Goal: Task Accomplishment & Management: Manage account settings

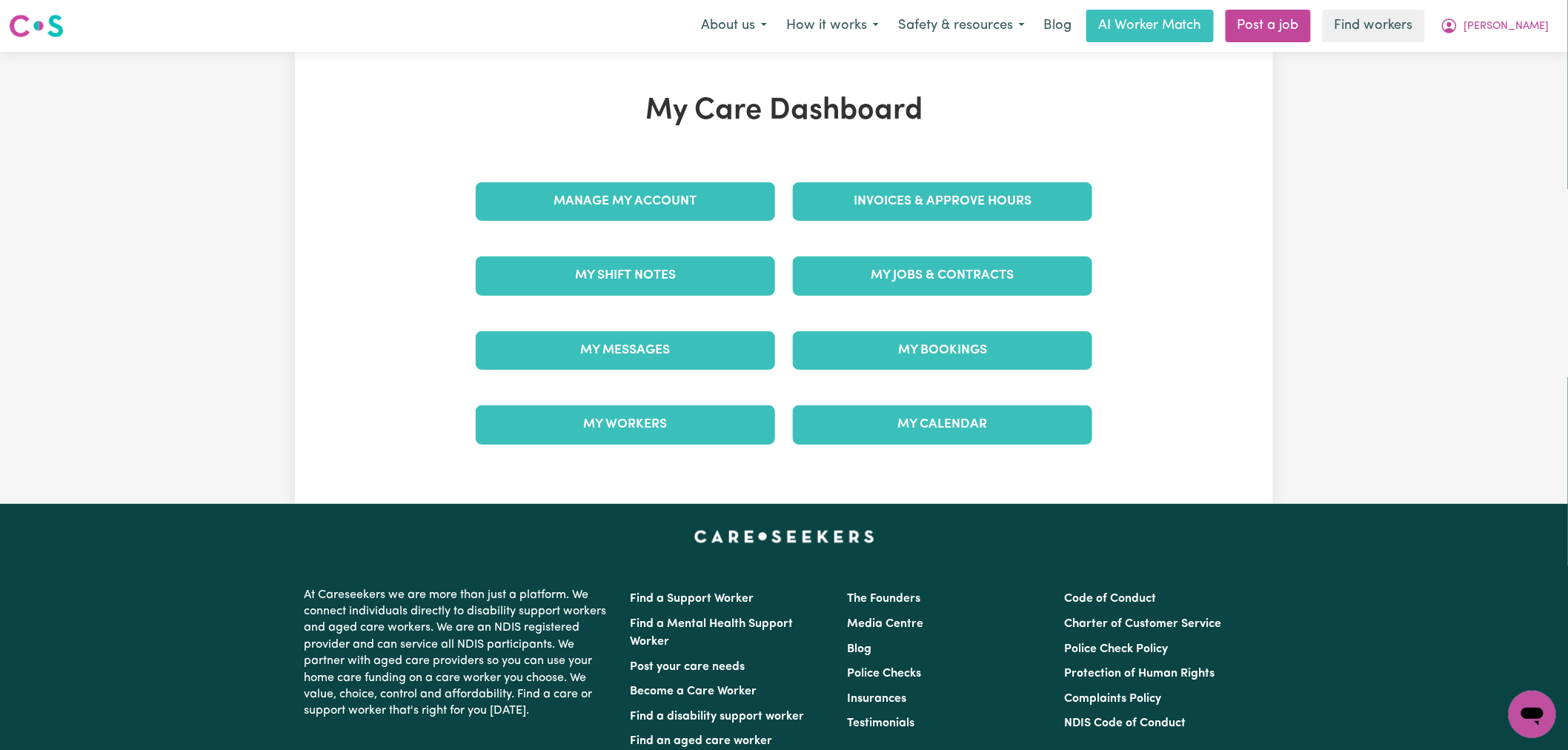
click at [925, 222] on div "Invoices & Approve Hours" at bounding box center [942, 201] width 317 height 74
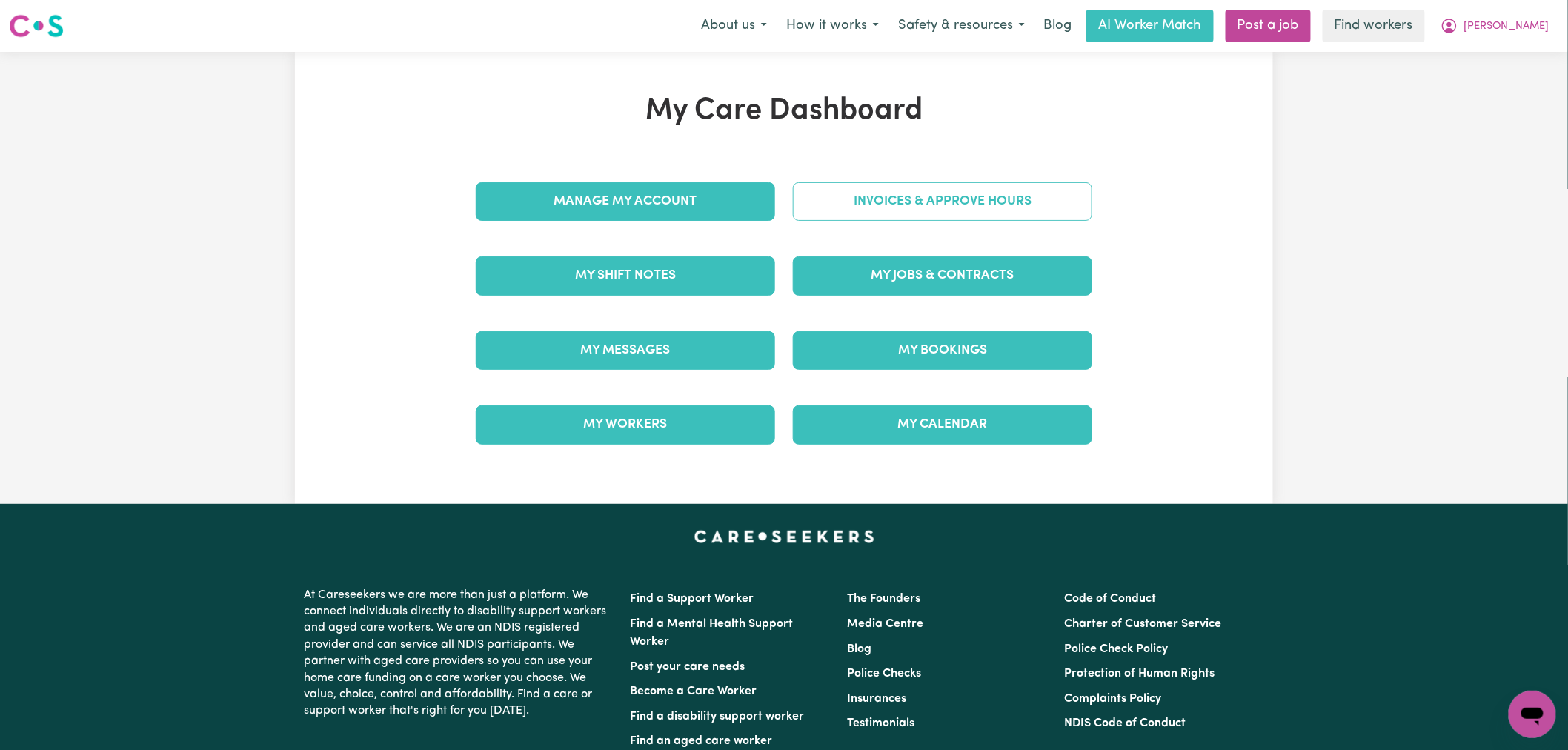
click at [910, 213] on link "Invoices & Approve Hours" at bounding box center [942, 201] width 299 height 39
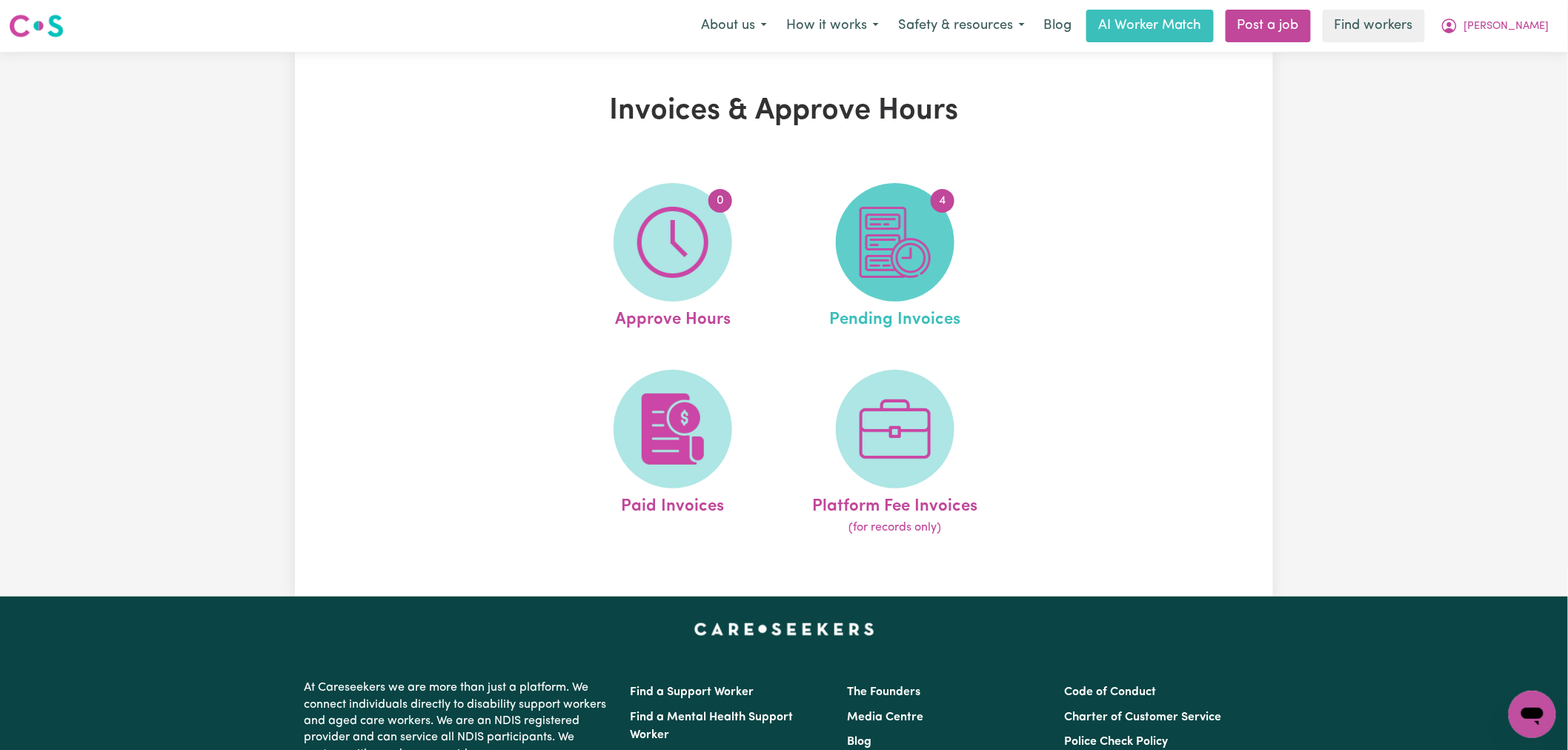
click at [914, 265] on img at bounding box center [895, 242] width 71 height 71
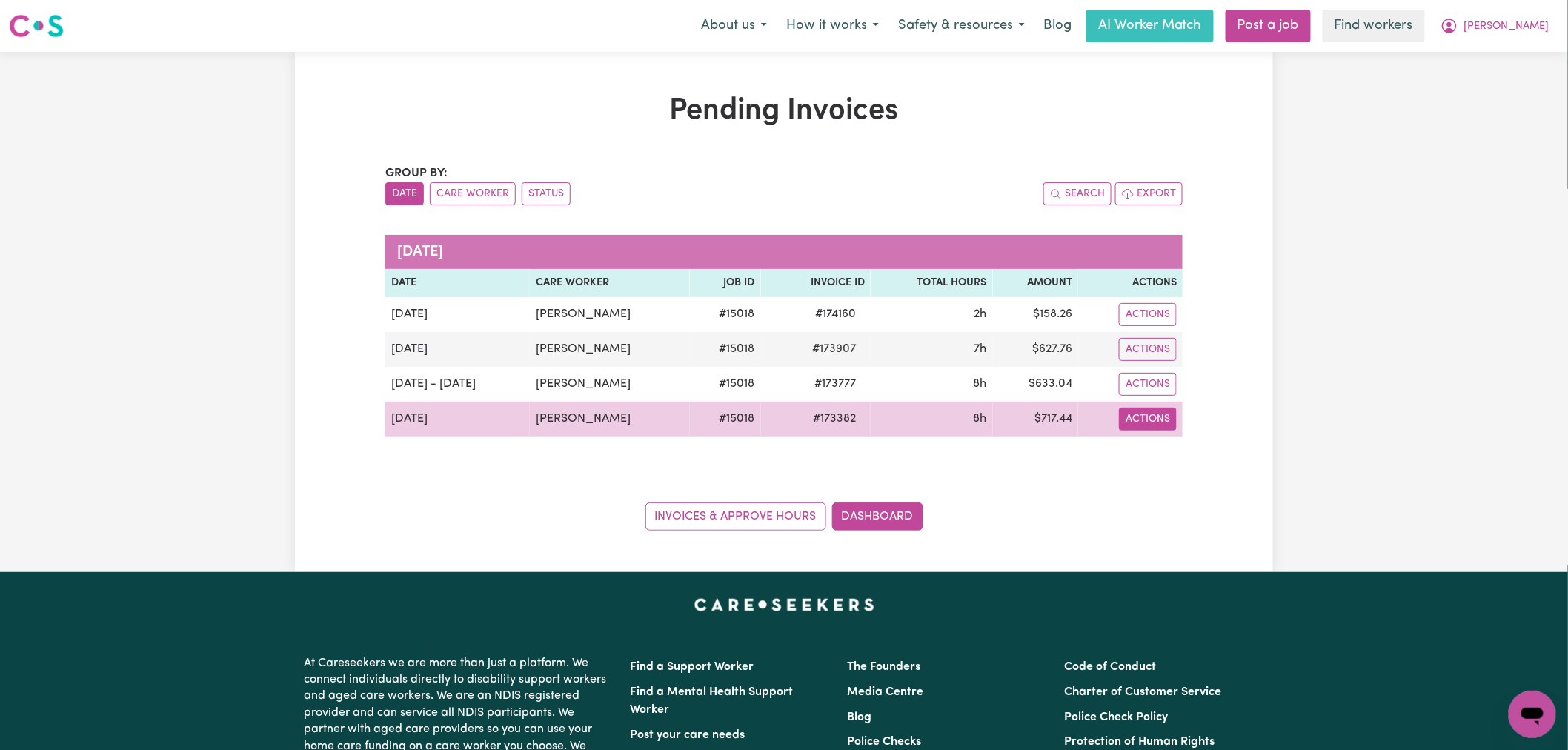
click at [1139, 424] on button "Actions" at bounding box center [1147, 419] width 58 height 23
click at [1167, 457] on link "Download Invoice" at bounding box center [1189, 454] width 136 height 30
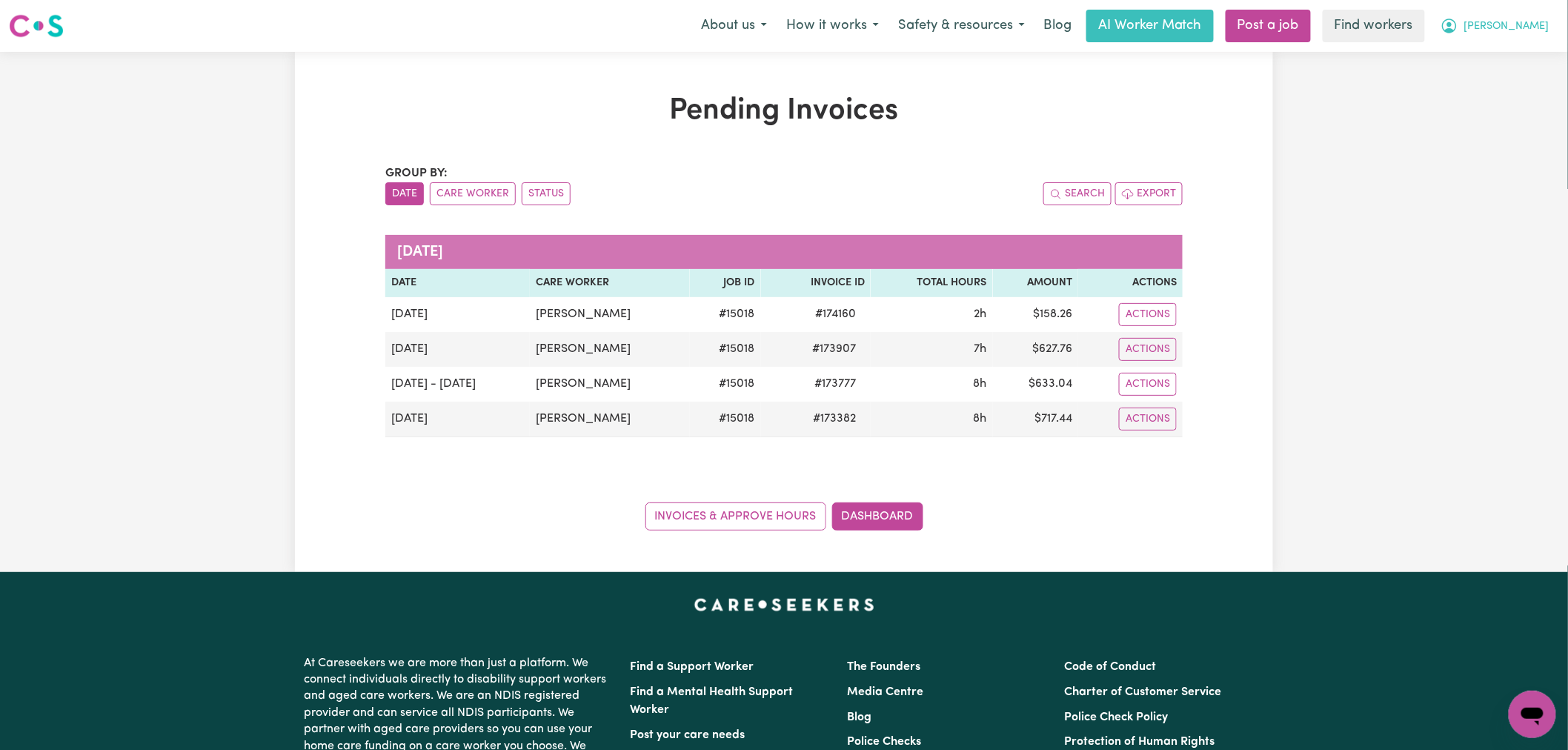
click at [1522, 24] on button "[PERSON_NAME]" at bounding box center [1495, 26] width 128 height 32
click at [1516, 58] on link "My Dashboard" at bounding box center [1499, 58] width 117 height 28
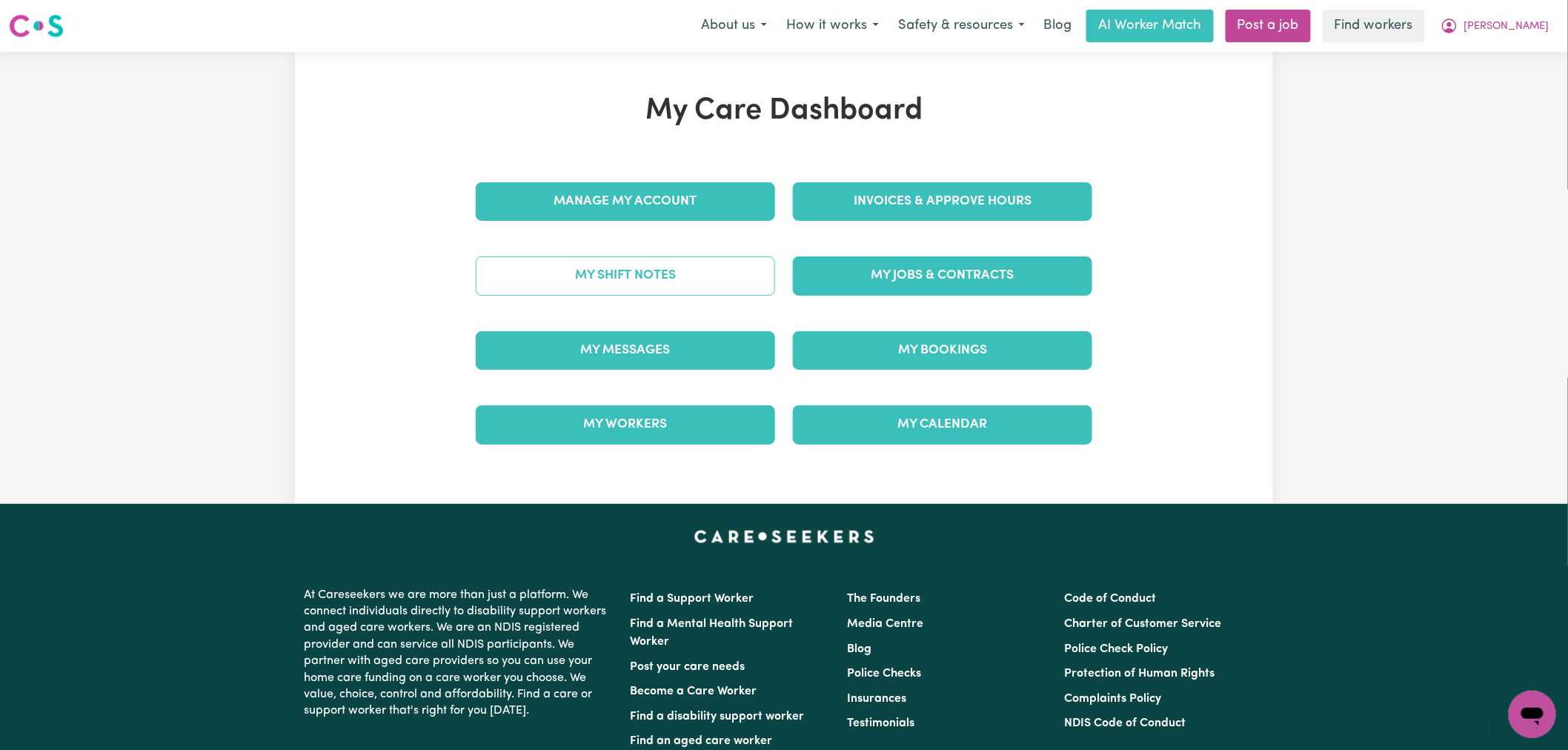
click at [714, 285] on link "My Shift Notes" at bounding box center [625, 276] width 299 height 39
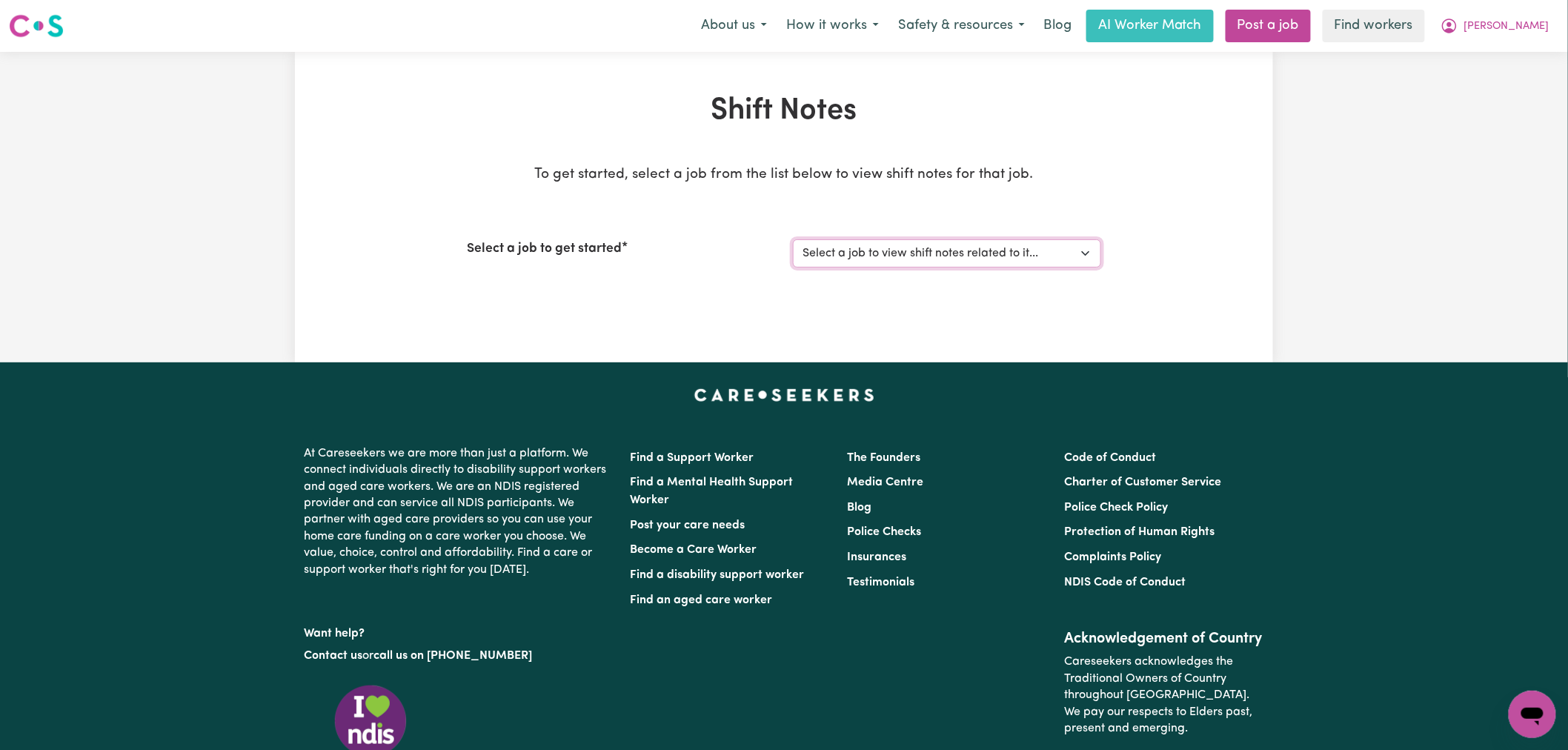
click at [850, 254] on select "Select a job to view shift notes related to it... Care worker to support with P…" at bounding box center [947, 253] width 308 height 28
select select "15018"
click at [793, 239] on select "Select a job to view shift notes related to it... Care worker to support with P…" at bounding box center [947, 253] width 308 height 28
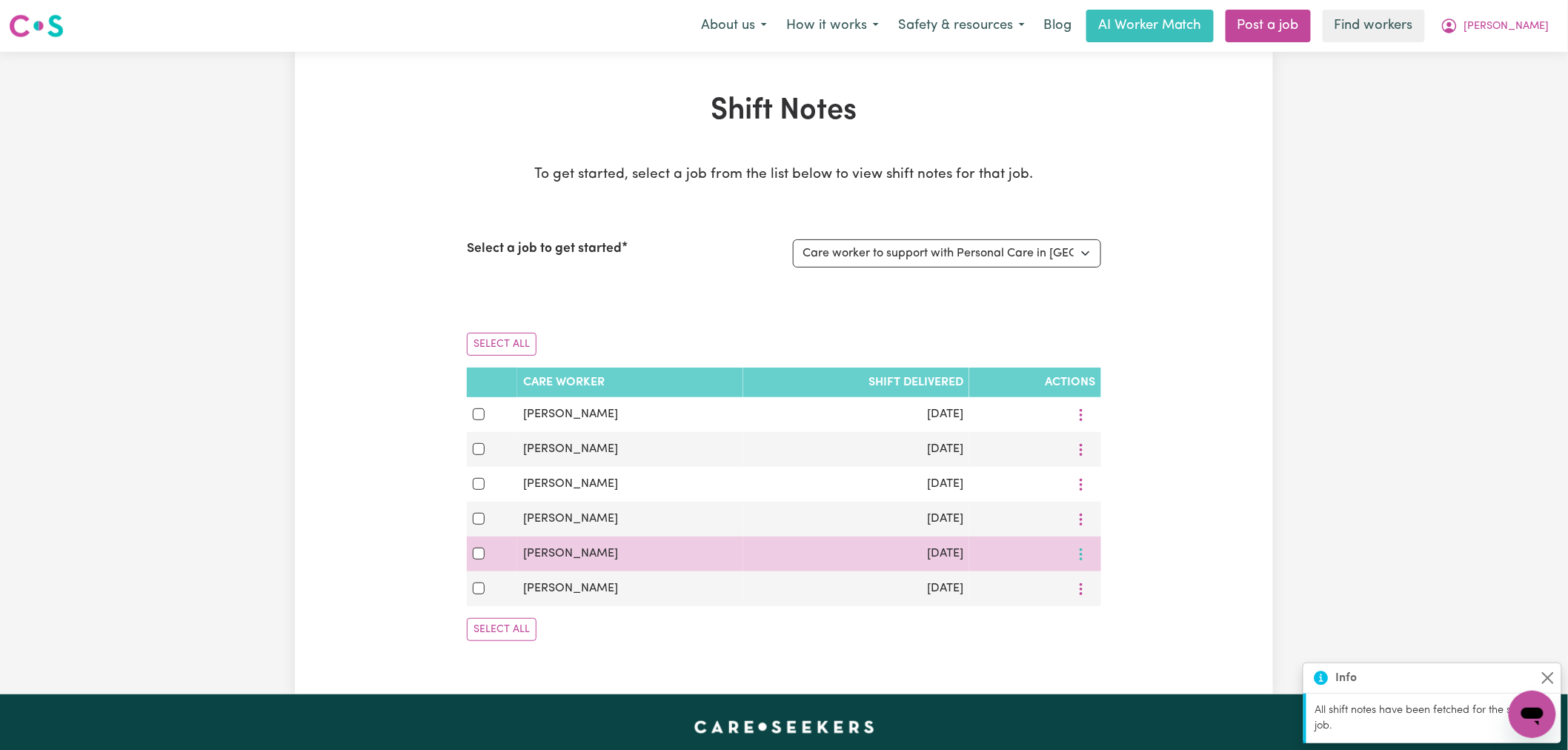
click at [1078, 560] on icon "More options" at bounding box center [1082, 554] width 15 height 15
click at [1107, 593] on span "View Shift Note" at bounding box center [1143, 588] width 81 height 12
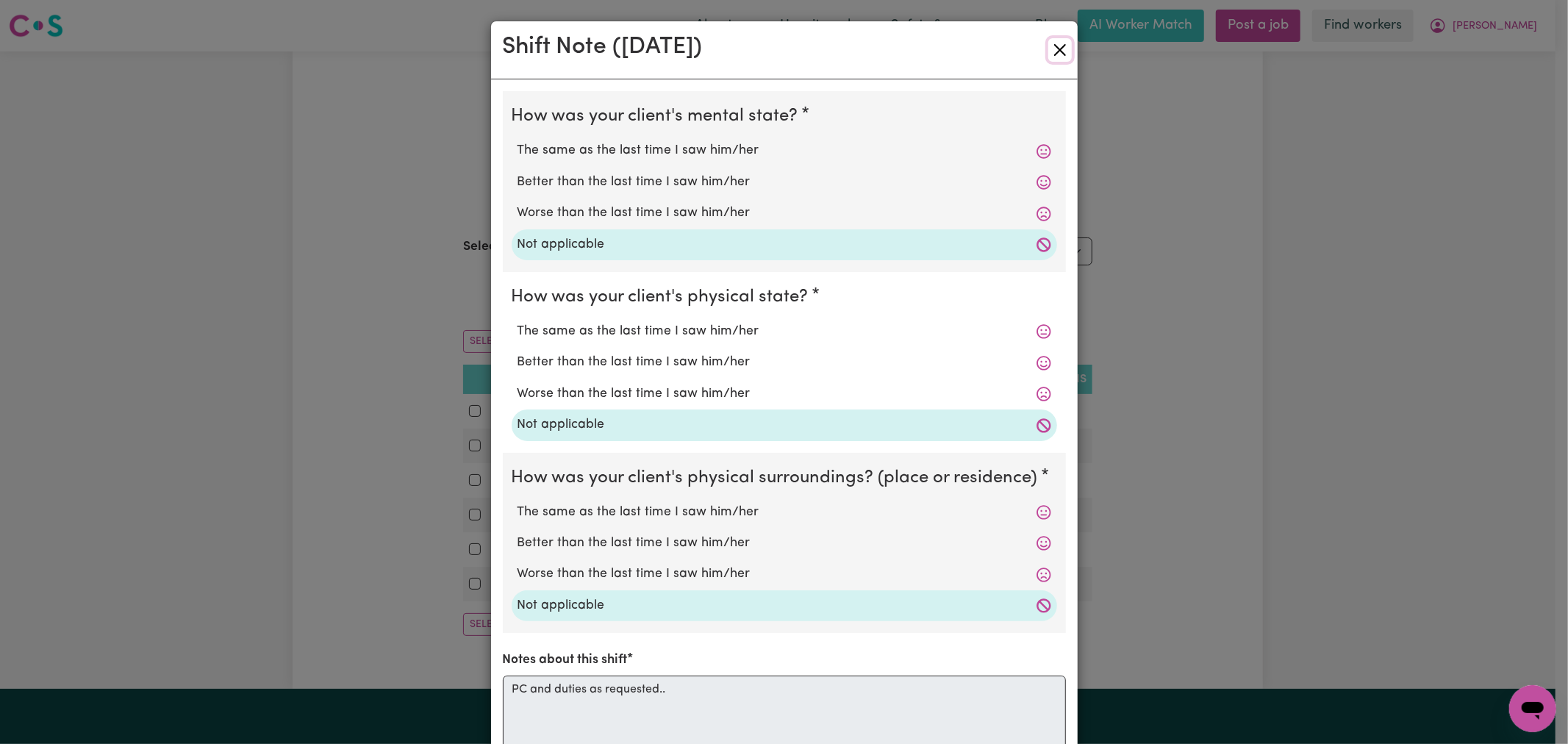
click at [1053, 40] on button "Close" at bounding box center [1060, 51] width 24 height 24
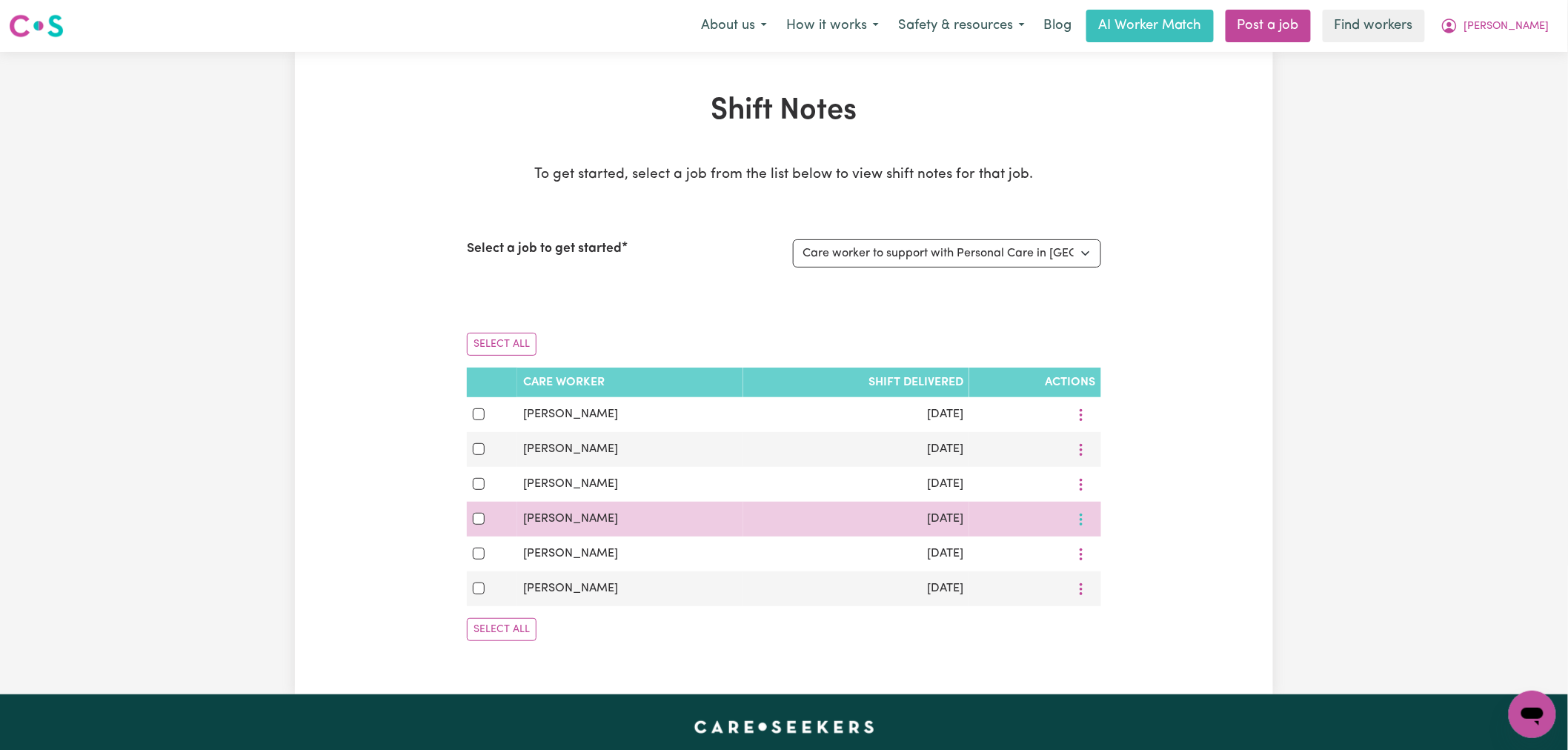
click at [1078, 524] on icon "More options" at bounding box center [1082, 520] width 15 height 15
click at [1117, 549] on span "View Shift Note" at bounding box center [1143, 553] width 81 height 12
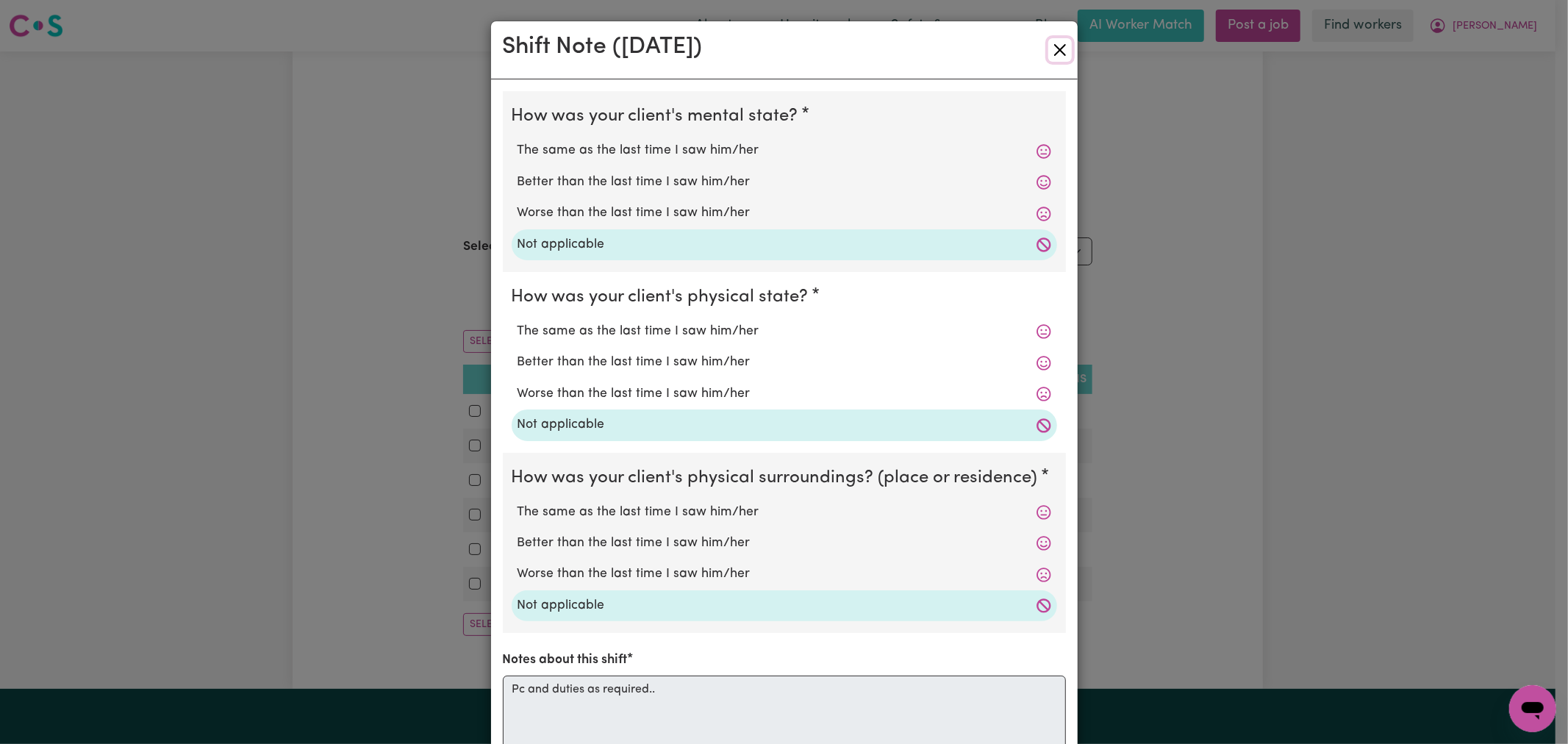
click at [1057, 53] on button "Close" at bounding box center [1060, 51] width 24 height 24
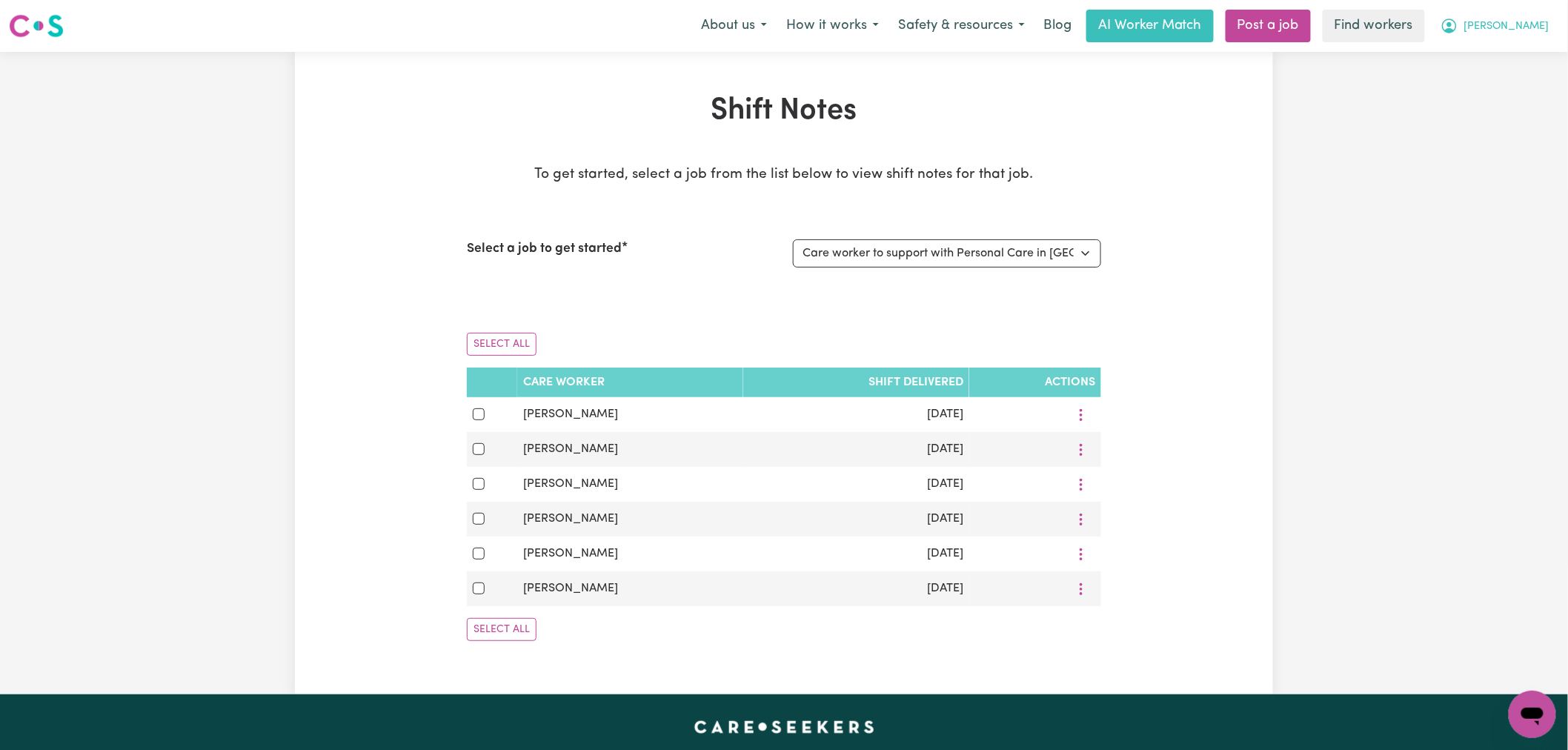
click at [1529, 24] on span "[PERSON_NAME]" at bounding box center [1507, 27] width 85 height 17
click at [1514, 63] on link "My Dashboard" at bounding box center [1499, 58] width 117 height 28
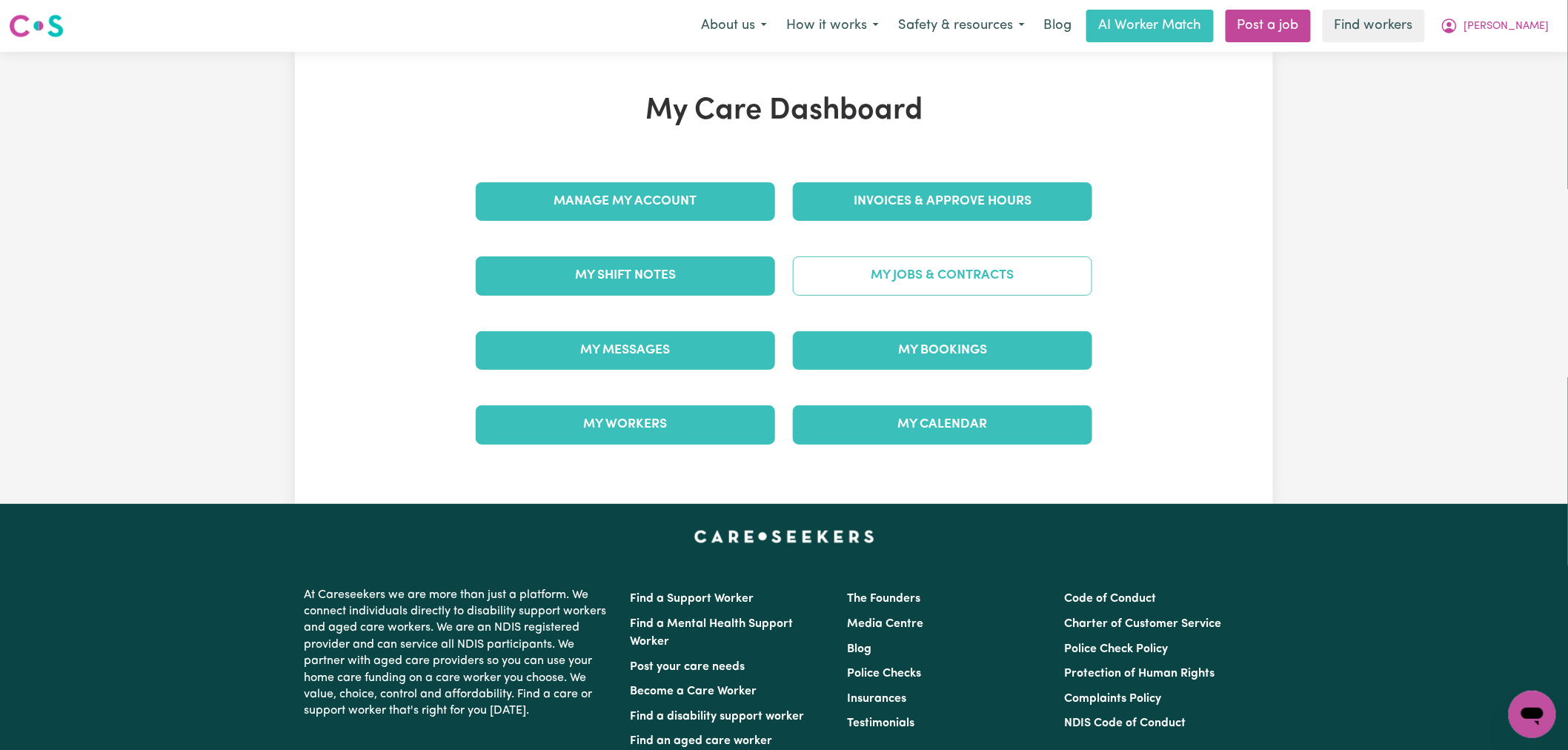
click at [879, 276] on link "My Jobs & Contracts" at bounding box center [942, 276] width 299 height 39
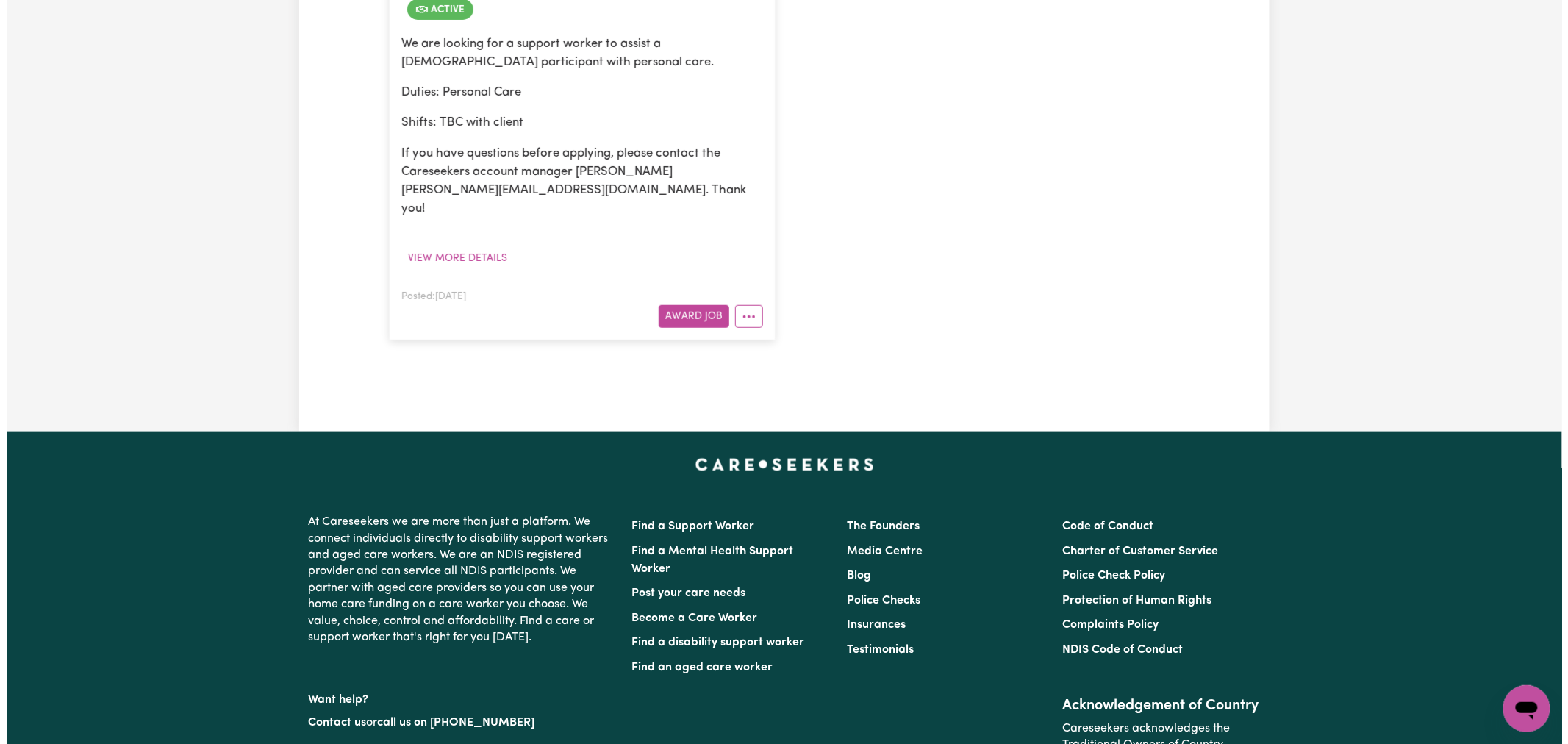
scroll to position [490, 0]
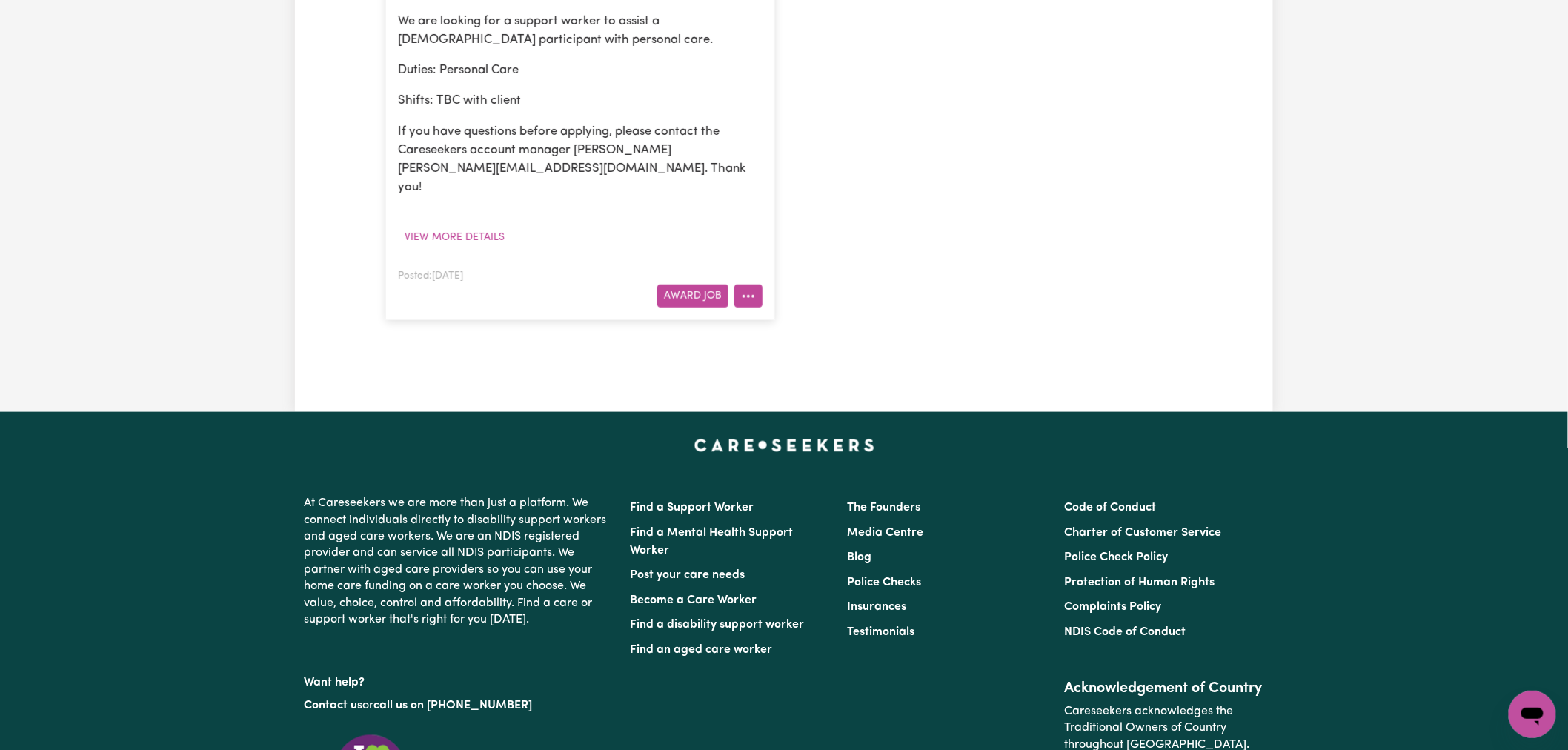
click at [756, 284] on button "More options" at bounding box center [748, 295] width 28 height 23
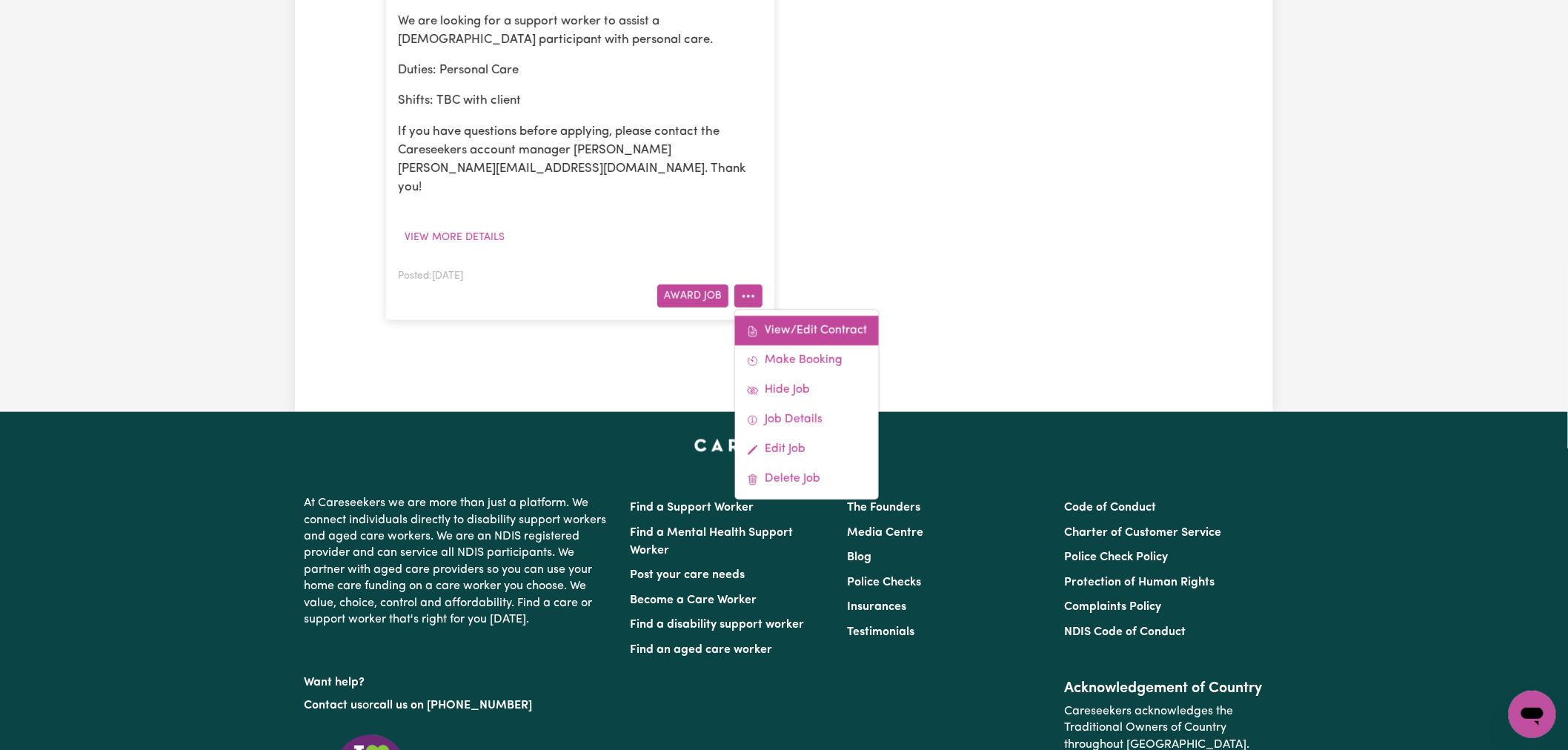
click at [788, 317] on link "View/Edit Contract" at bounding box center [807, 331] width 144 height 30
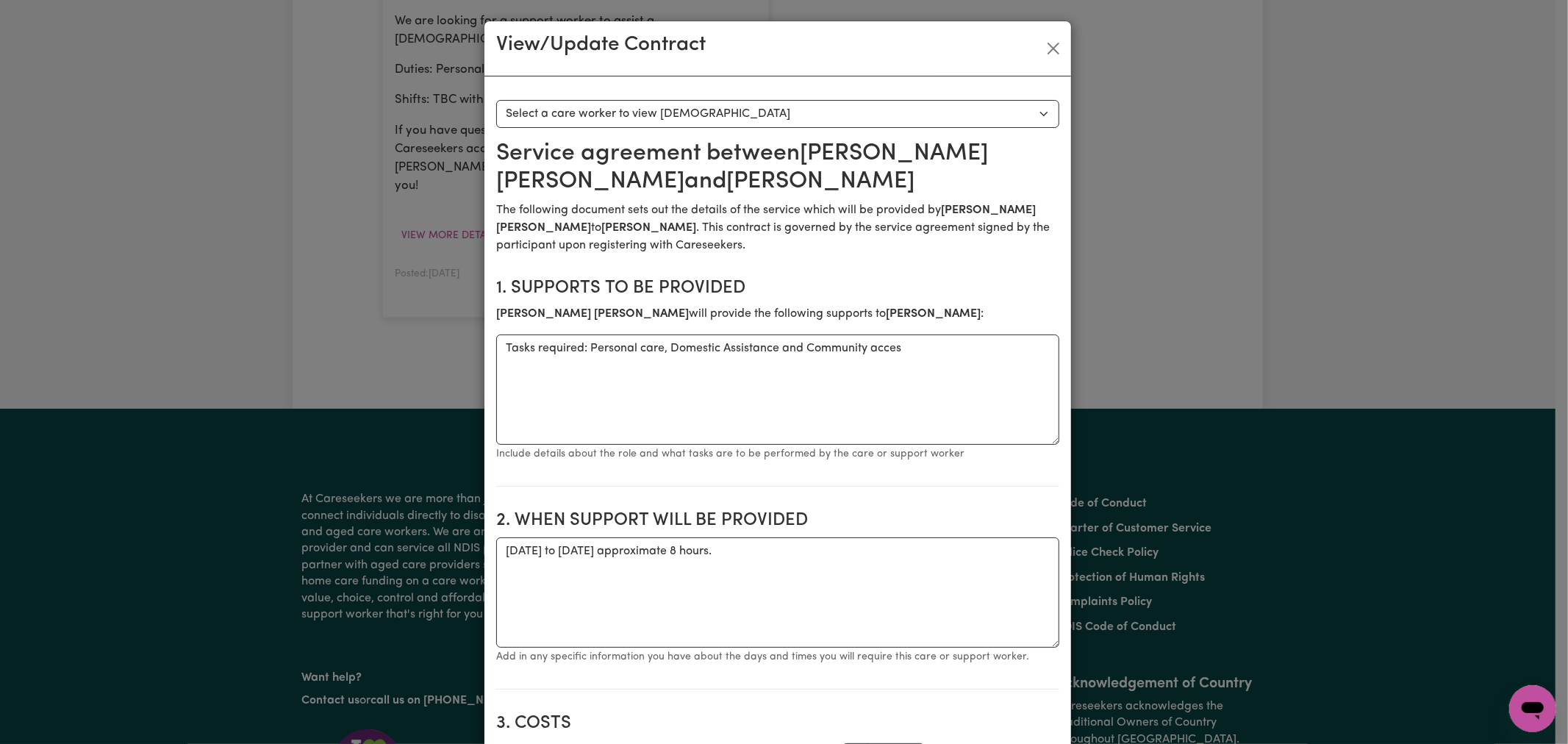
click at [718, 122] on select "Select a care worker to view [DEMOGRAPHIC_DATA] #10580 - [PERSON_NAME] (contrac…" at bounding box center [778, 114] width 563 height 28
select select "10192"
click at [497, 100] on select "Select a care worker to view [DEMOGRAPHIC_DATA] #10580 - [PERSON_NAME] (contrac…" at bounding box center [778, 114] width 563 height 28
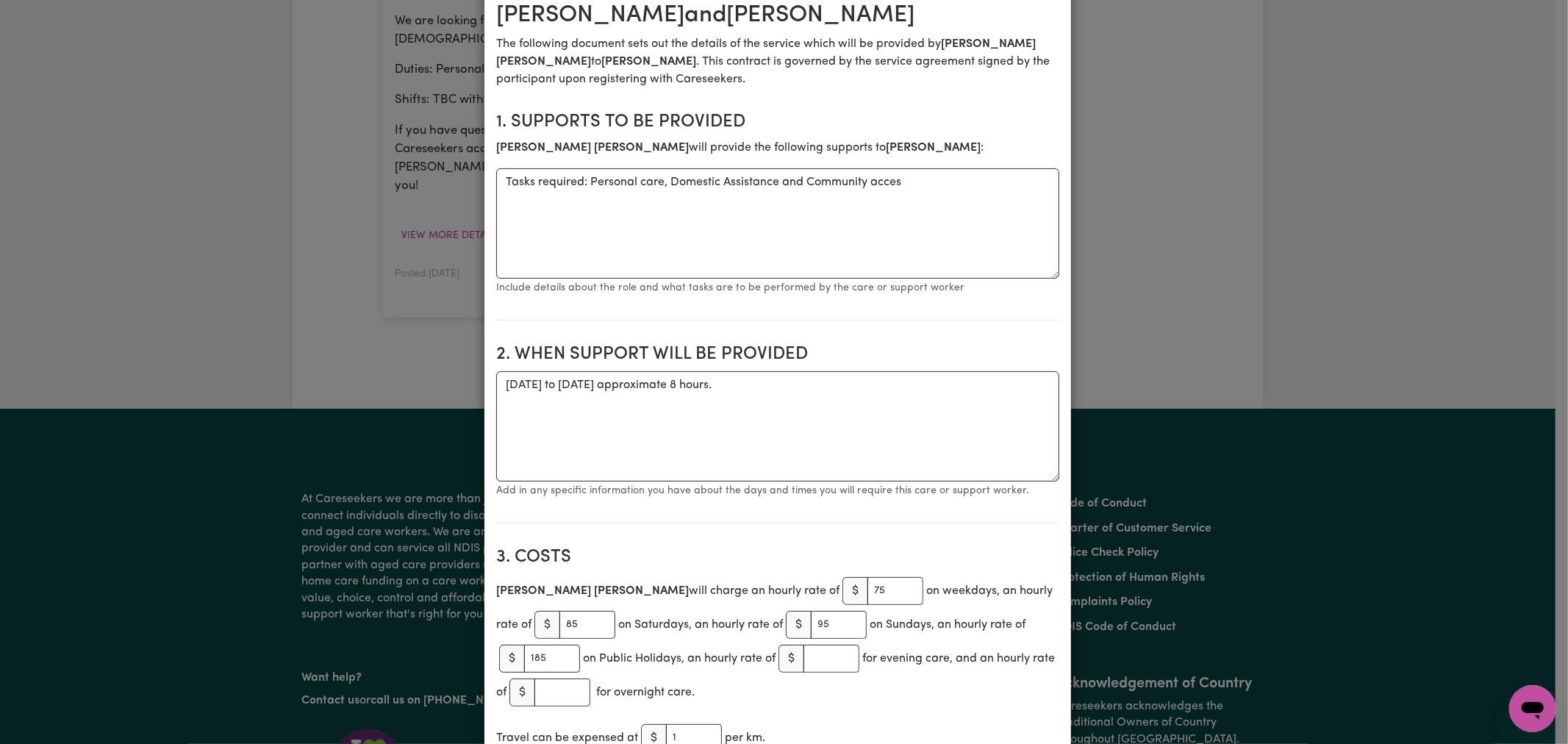
scroll to position [0, 0]
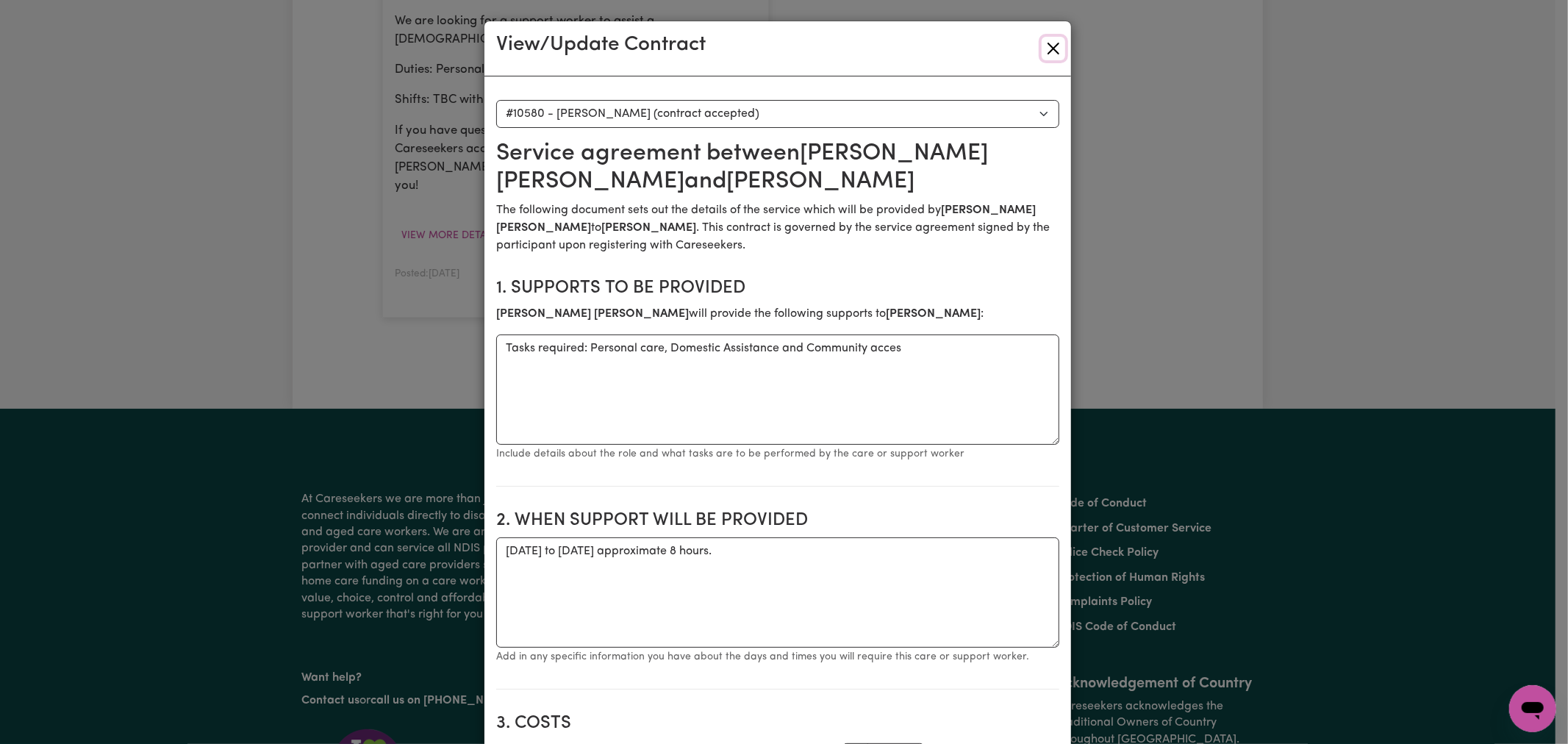
click at [1053, 53] on button "Close" at bounding box center [1054, 49] width 24 height 24
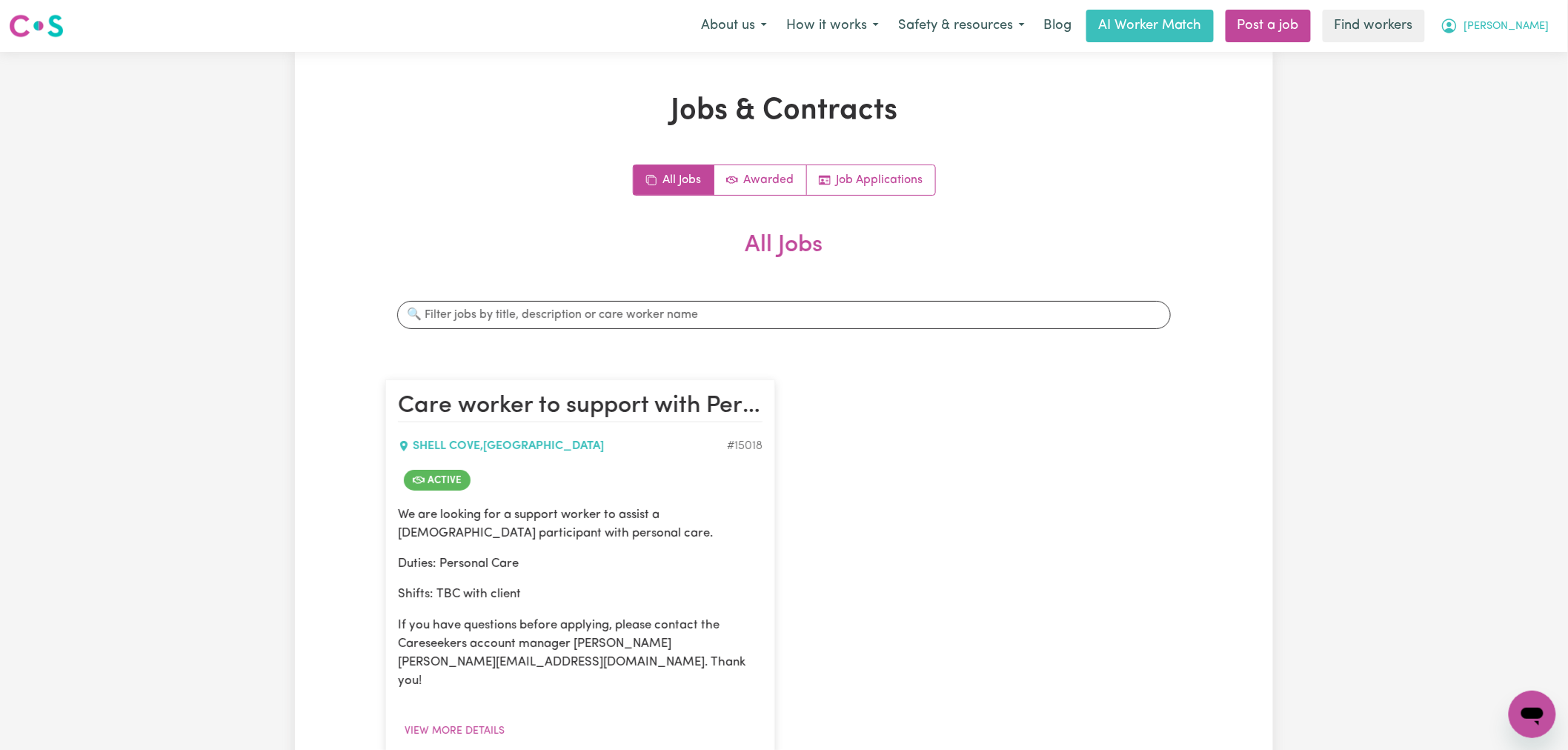
click at [1554, 17] on button "[PERSON_NAME]" at bounding box center [1495, 26] width 128 height 32
click at [1529, 57] on link "My Dashboard" at bounding box center [1499, 58] width 117 height 28
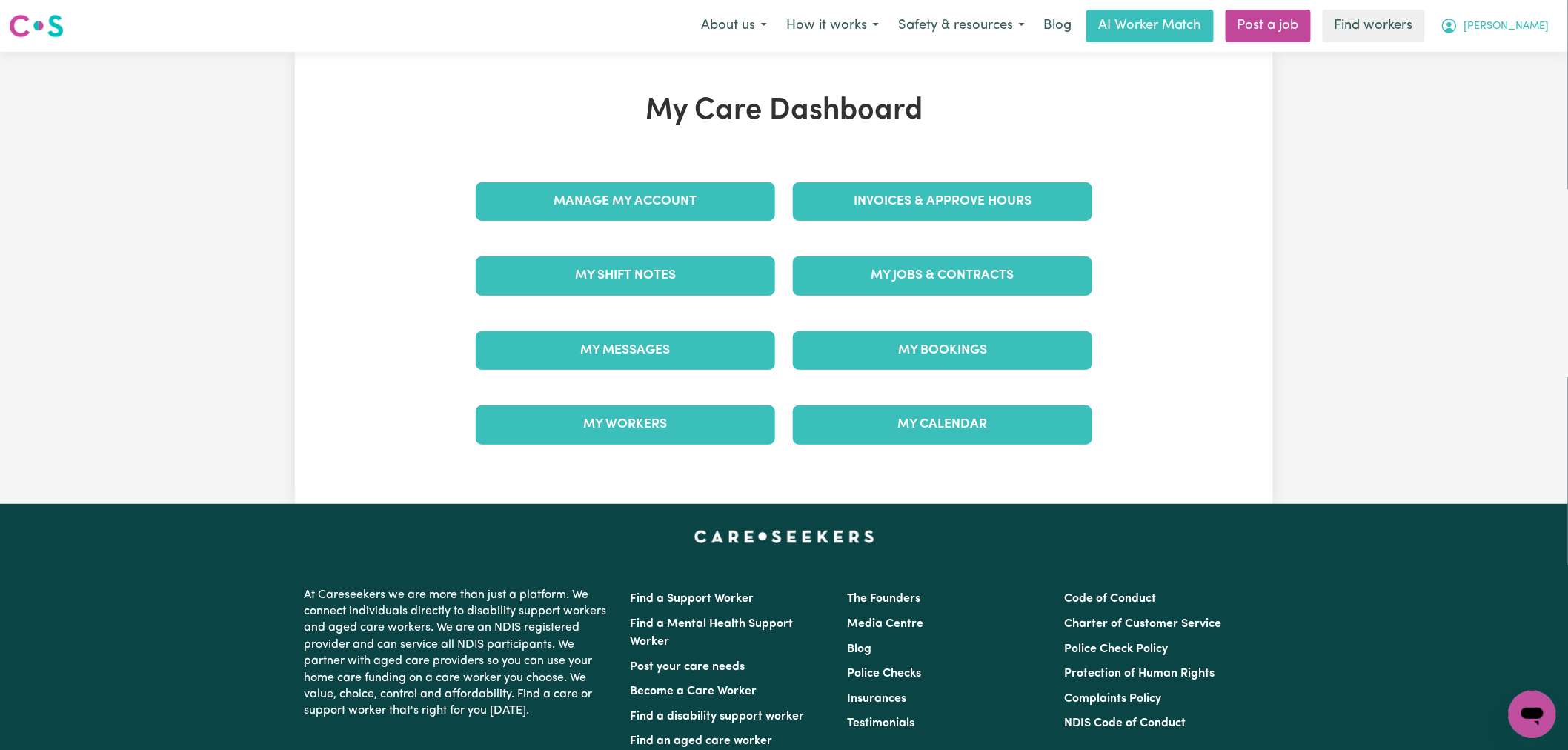
click at [1529, 32] on span "[PERSON_NAME]" at bounding box center [1507, 27] width 85 height 17
click at [1508, 87] on link "Logout" at bounding box center [1499, 85] width 117 height 28
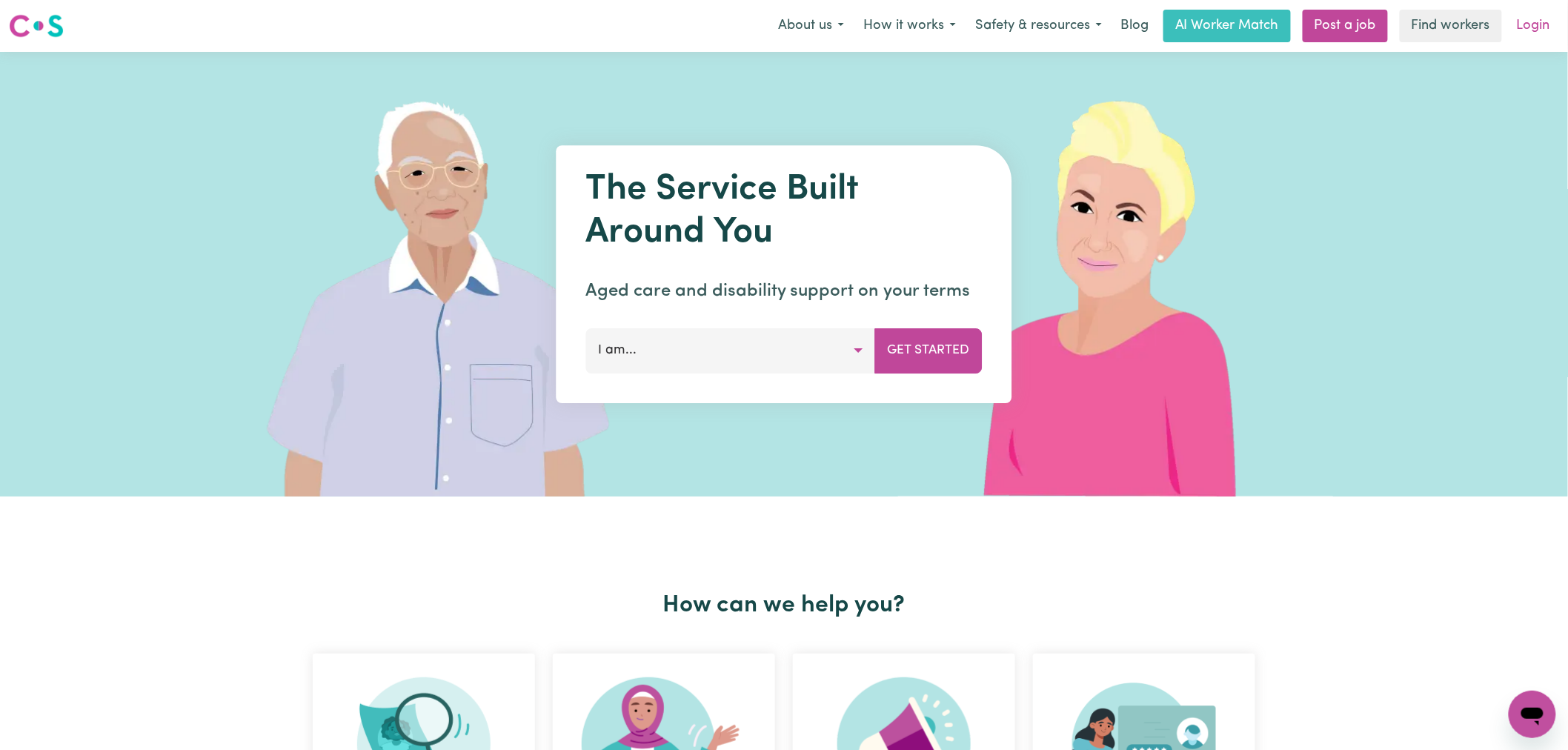
click at [1546, 12] on link "Login" at bounding box center [1533, 25] width 51 height 32
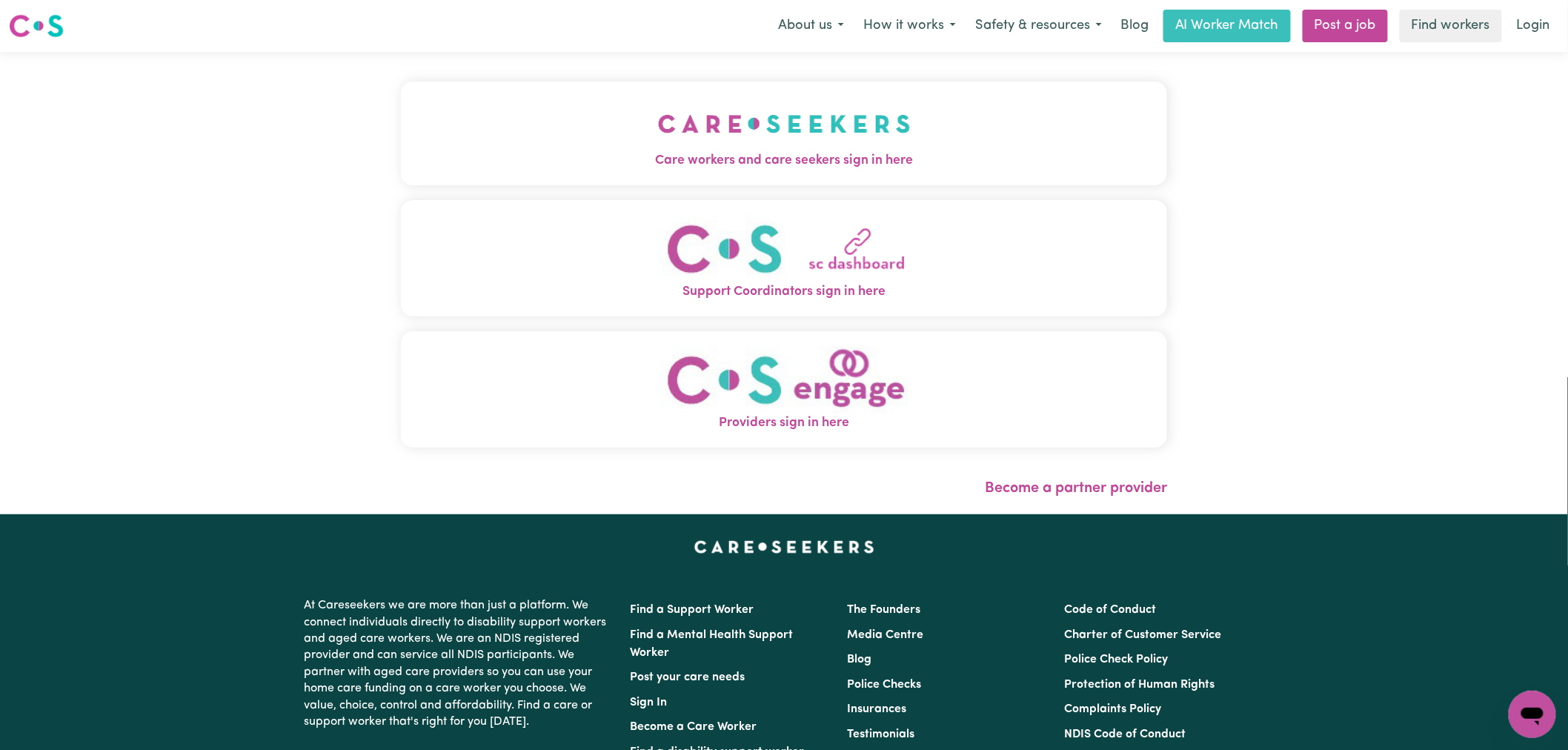
click at [796, 123] on img "Care workers and care seekers sign in here" at bounding box center [784, 123] width 253 height 55
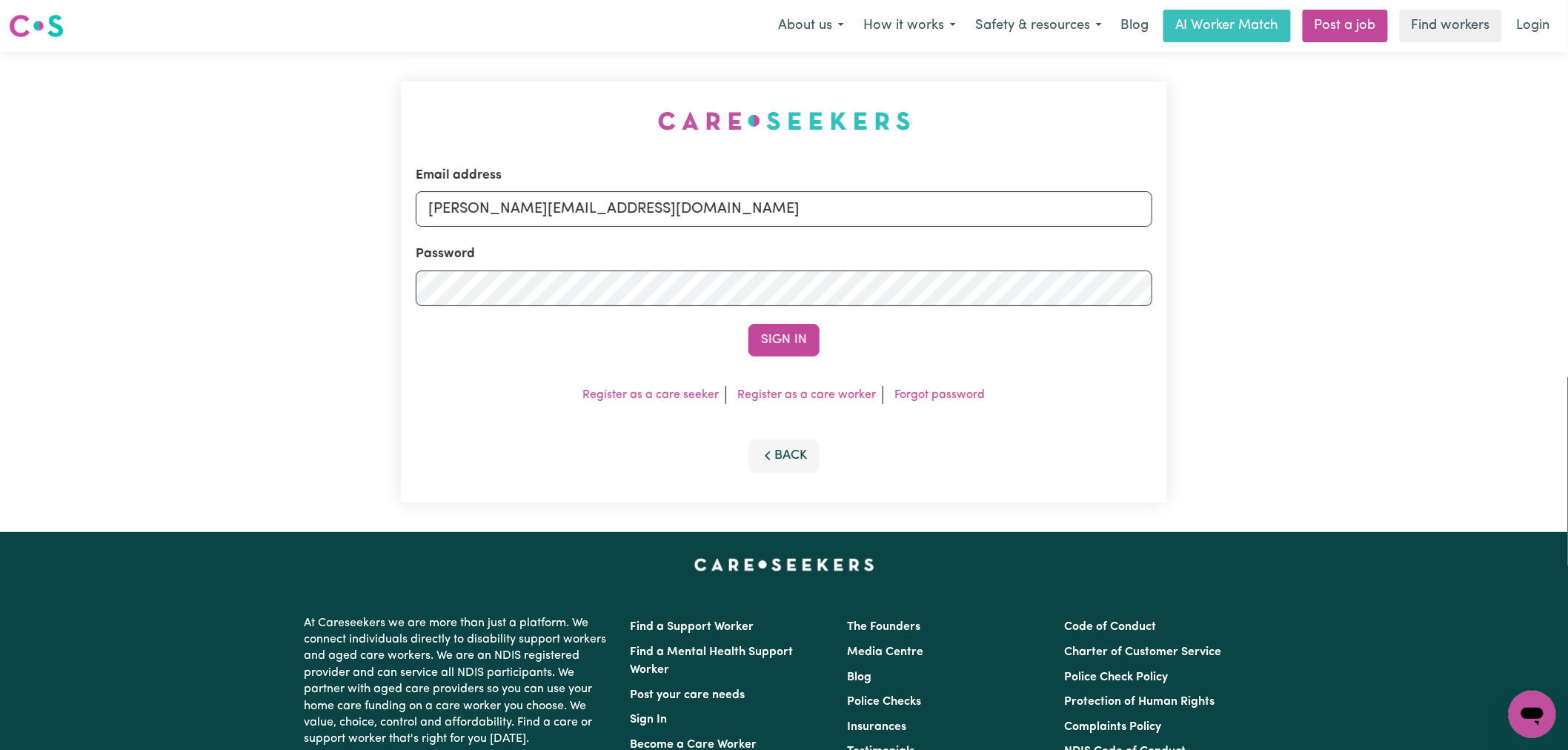
click at [755, 317] on form "Email address [PERSON_NAME][EMAIL_ADDRESS][DOMAIN_NAME] Password Sign In" at bounding box center [784, 261] width 736 height 190
click at [776, 343] on button "Sign In" at bounding box center [784, 340] width 71 height 32
